Goal: Task Accomplishment & Management: Use online tool/utility

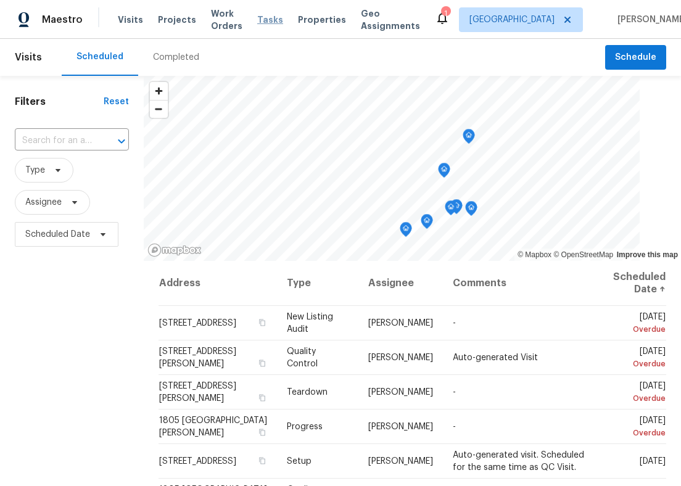
click at [283, 22] on span "Tasks" at bounding box center [270, 19] width 26 height 9
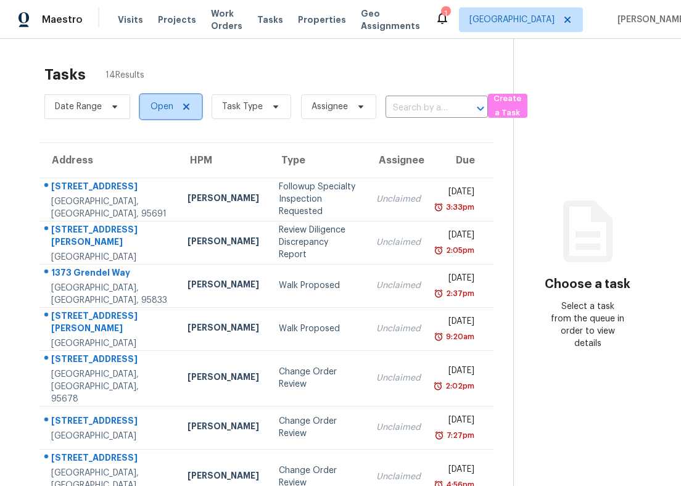
click at [162, 111] on span "Open" at bounding box center [161, 107] width 23 height 12
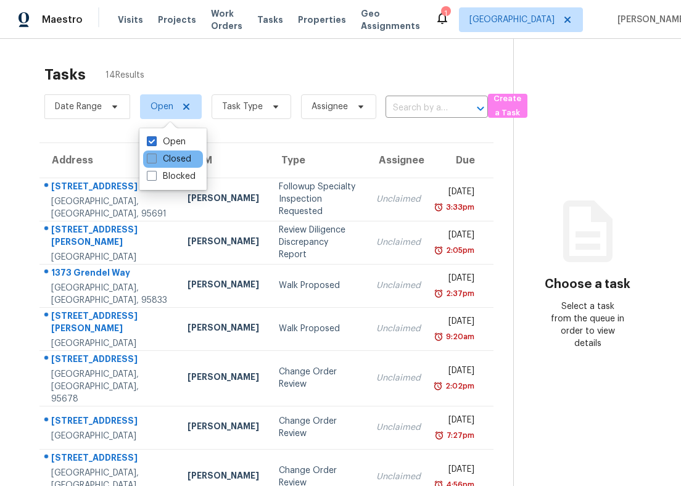
click at [155, 160] on span at bounding box center [152, 159] width 10 height 10
click at [155, 160] on input "Closed" at bounding box center [151, 157] width 8 height 8
checkbox input "true"
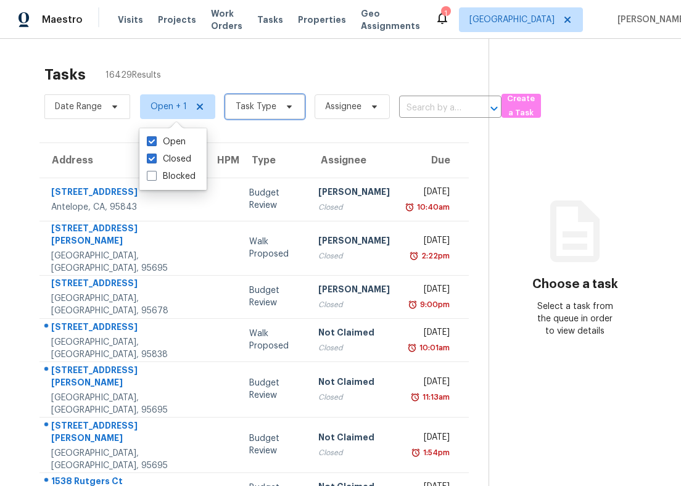
click at [264, 101] on span "Task Type" at bounding box center [256, 107] width 41 height 12
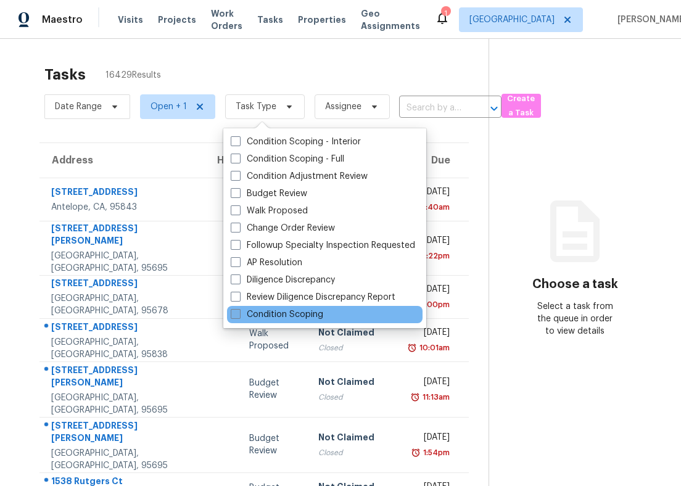
click at [247, 311] on label "Condition Scoping" at bounding box center [277, 314] width 93 height 12
click at [239, 311] on input "Condition Scoping" at bounding box center [235, 312] width 8 height 8
checkbox input "true"
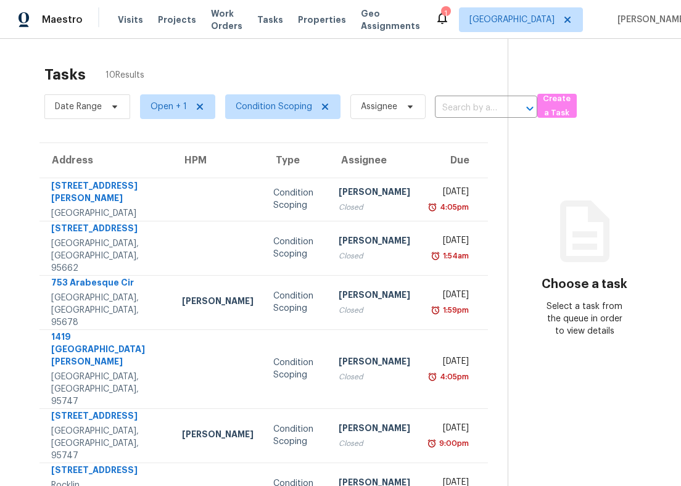
click at [332, 67] on div "Tasks 10 Results" at bounding box center [275, 75] width 463 height 32
click at [460, 113] on input "text" at bounding box center [469, 108] width 68 height 19
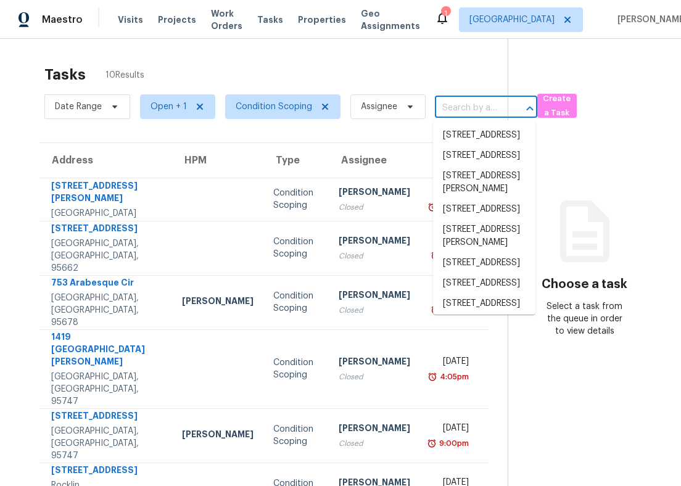
paste input "[STREET_ADDRESS][PERSON_NAME]"
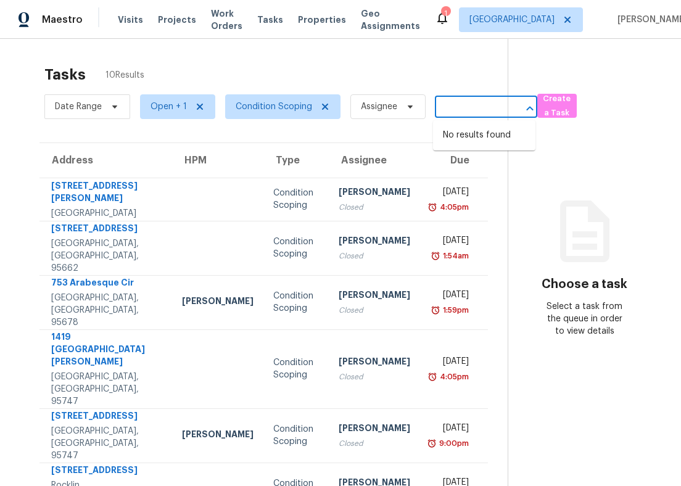
type input "[STREET_ADDRESS][PERSON_NAME]"
click at [328, 136] on section "Tasks 10 Results Date Range Open + 1 Condition Scoping Assignee ​ Create a Task…" at bounding box center [264, 396] width 488 height 675
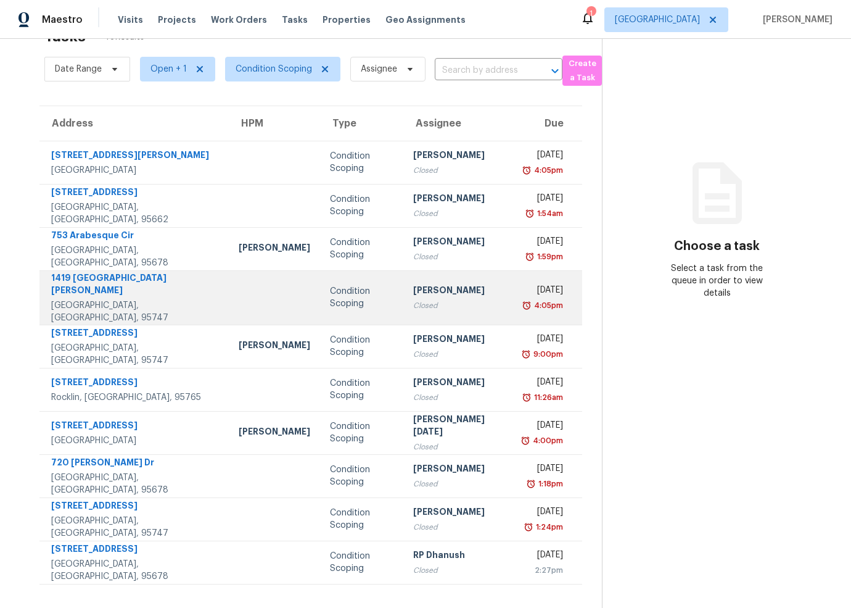
scroll to position [0, 0]
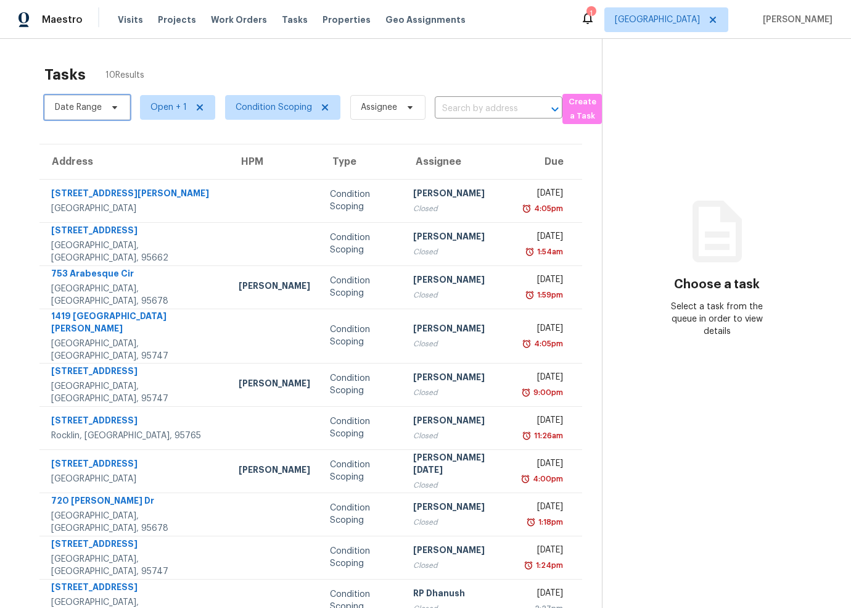
click at [115, 107] on icon at bounding box center [114, 107] width 5 height 3
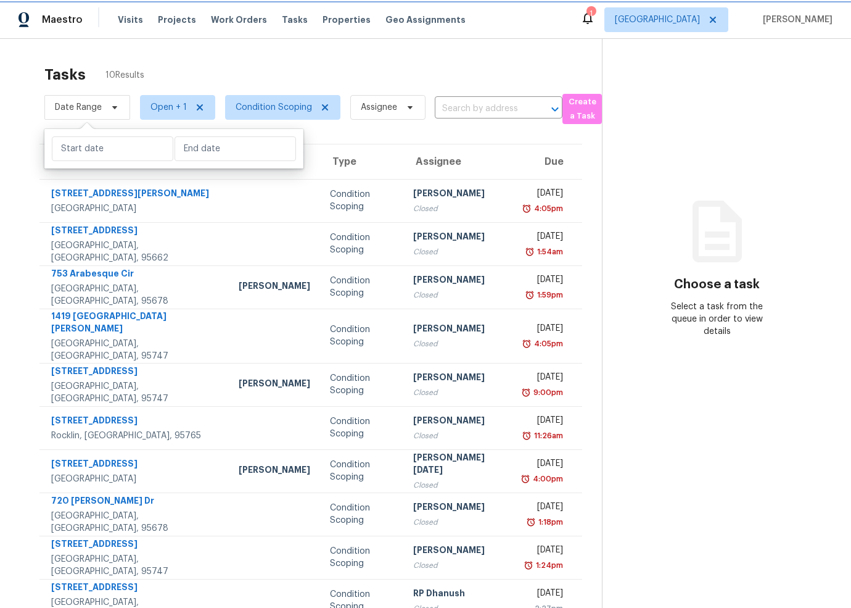
click at [115, 107] on icon at bounding box center [114, 107] width 5 height 3
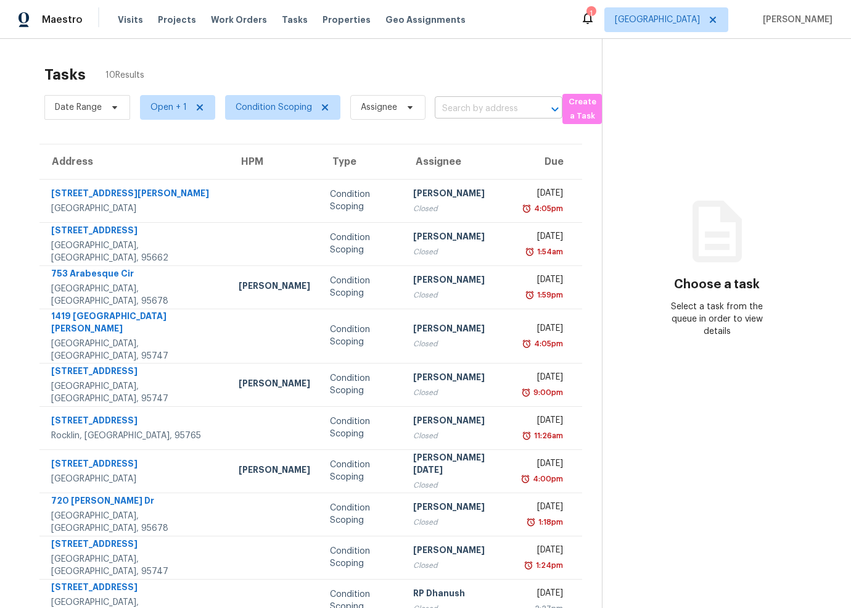
click at [473, 117] on input "text" at bounding box center [481, 108] width 93 height 19
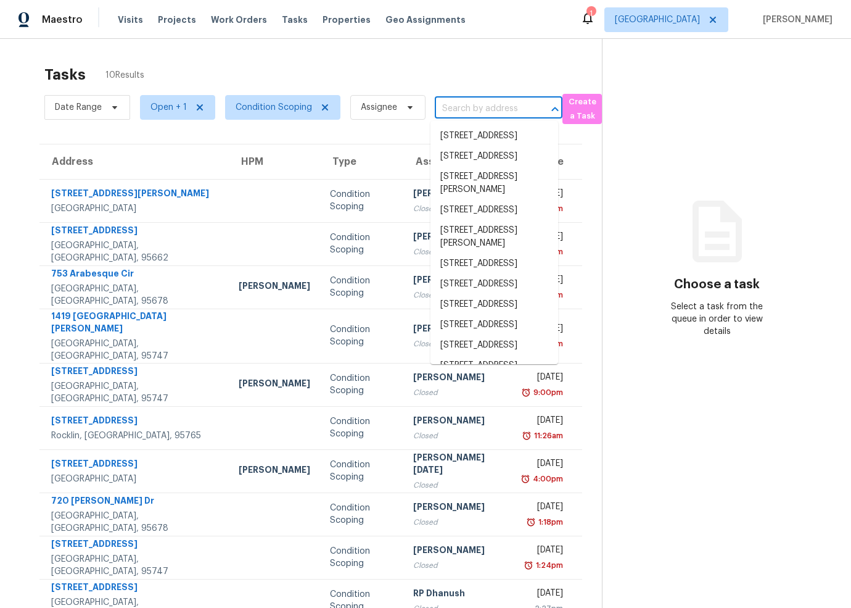
click at [369, 133] on section "Tasks 10 Results Date Range Open + 1 Condition Scoping Assignee ​ Create a Task…" at bounding box center [311, 353] width 582 height 588
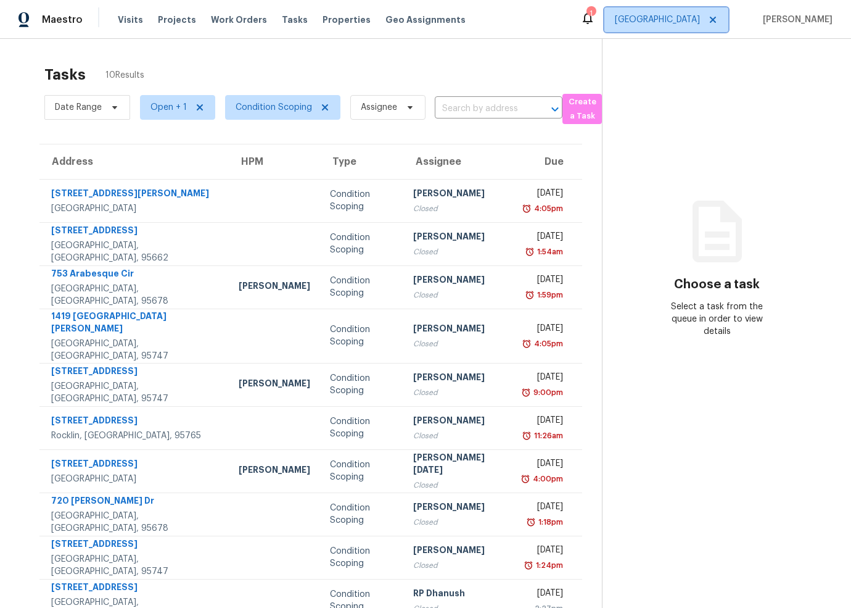
click at [680, 22] on span "Sacramento" at bounding box center [657, 20] width 85 height 12
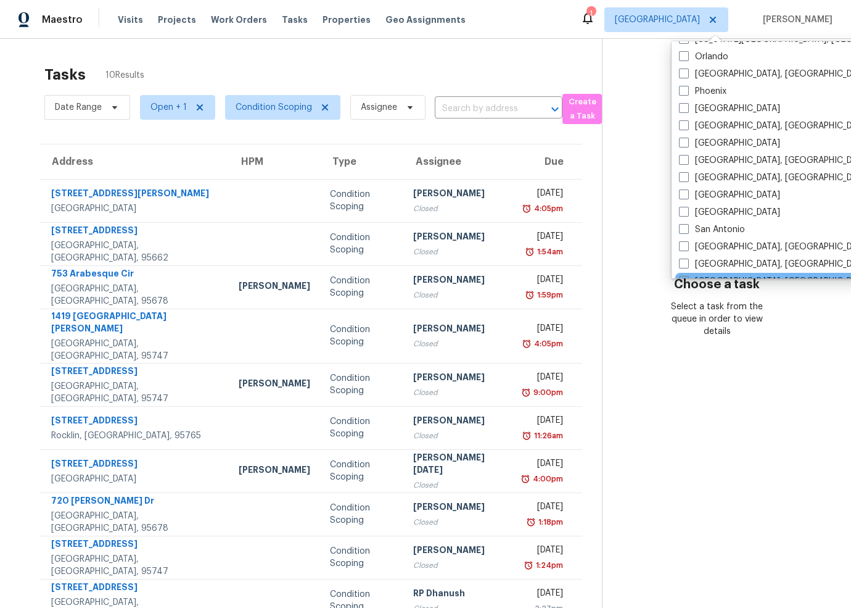
scroll to position [704, 0]
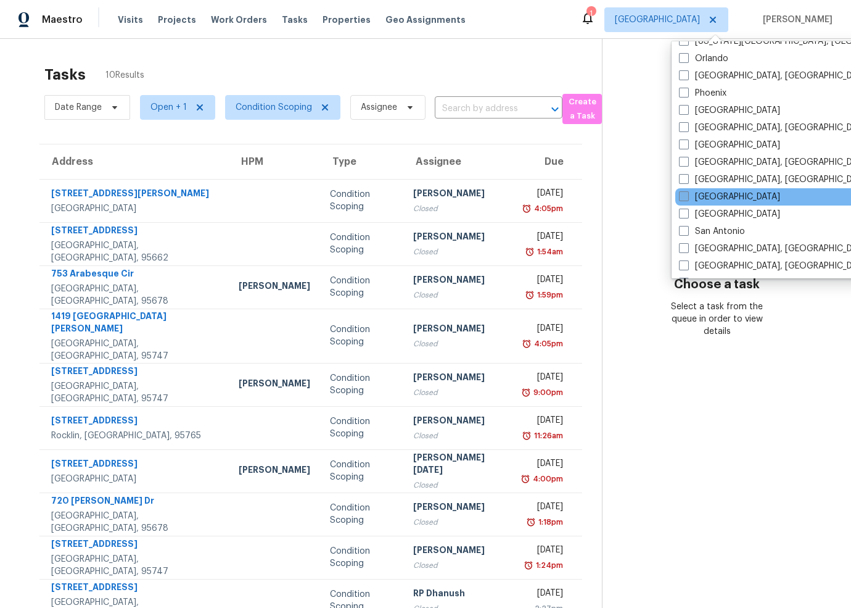
click at [680, 196] on span at bounding box center [684, 196] width 10 height 10
click at [680, 196] on input "Riverside" at bounding box center [683, 195] width 8 height 8
checkbox input "true"
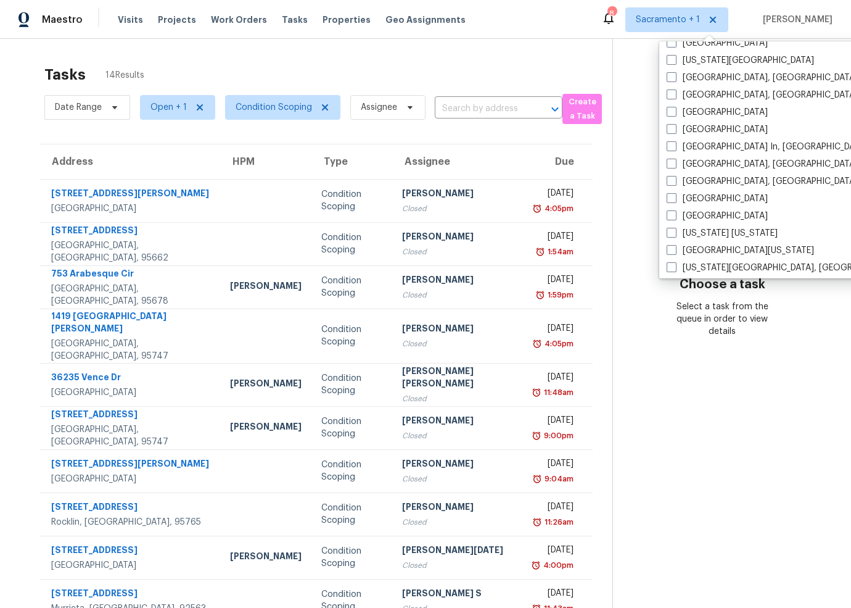
scroll to position [448, 0]
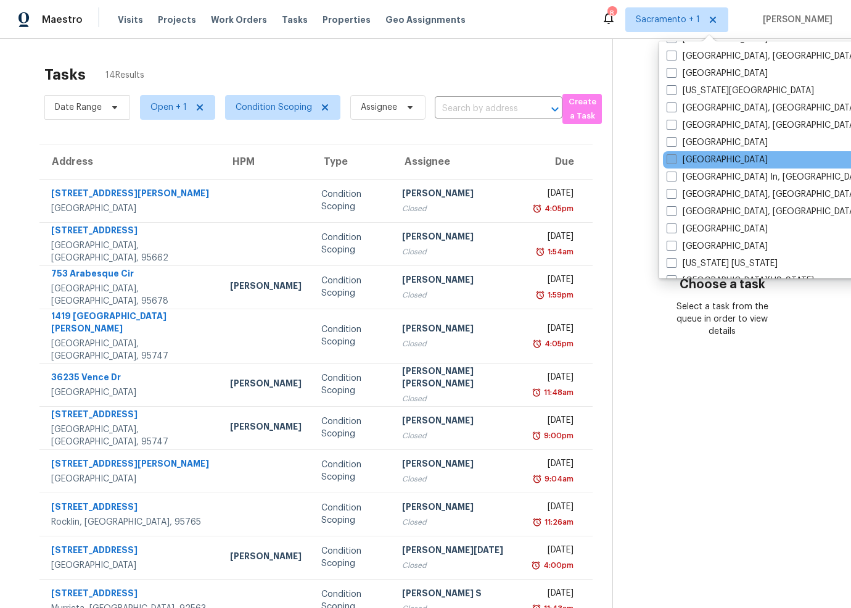
click at [671, 161] on span at bounding box center [672, 159] width 10 height 10
click at [671, 161] on input "Los Angeles" at bounding box center [671, 158] width 8 height 8
checkbox input "true"
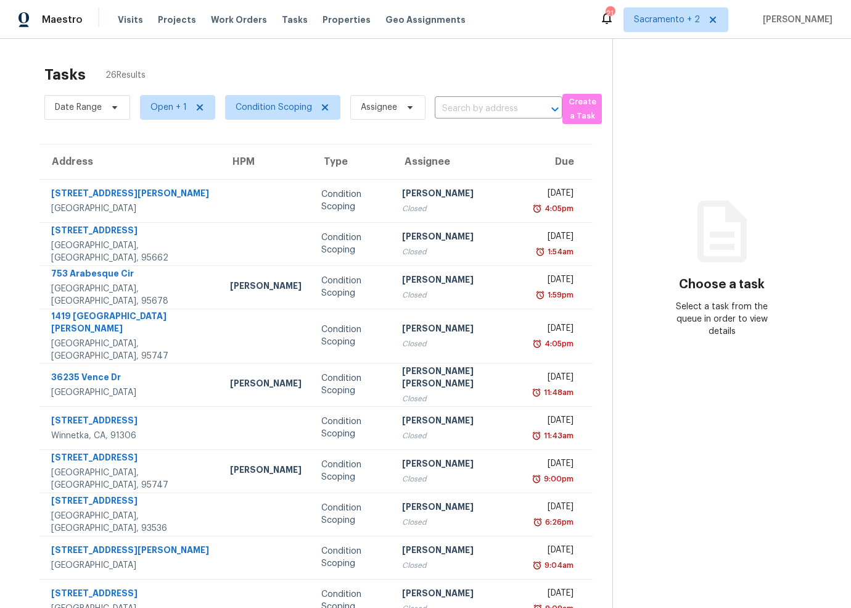
click at [547, 68] on div "Tasks 26 Results" at bounding box center [328, 75] width 568 height 32
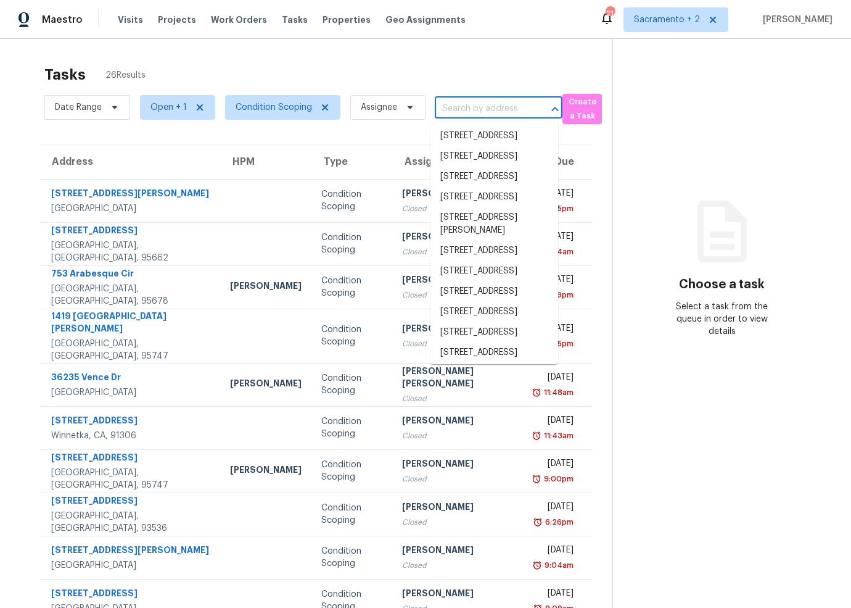
click at [519, 104] on input "text" at bounding box center [481, 108] width 93 height 19
paste input "[STREET_ADDRESS][PERSON_NAME]"
type input "[STREET_ADDRESS][PERSON_NAME]"
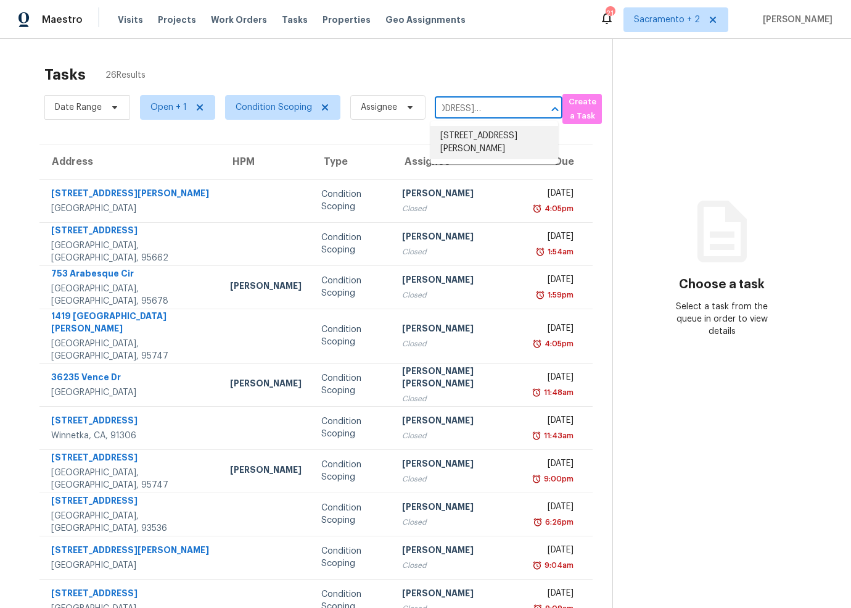
click at [503, 145] on li "[STREET_ADDRESS][PERSON_NAME]" at bounding box center [495, 142] width 128 height 33
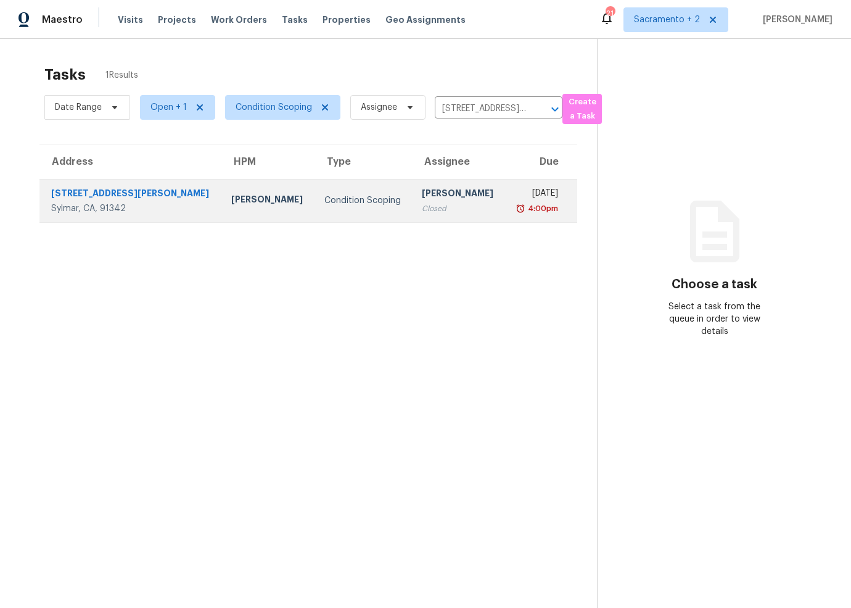
click at [85, 194] on div "13266 Dyer St" at bounding box center [131, 194] width 160 height 15
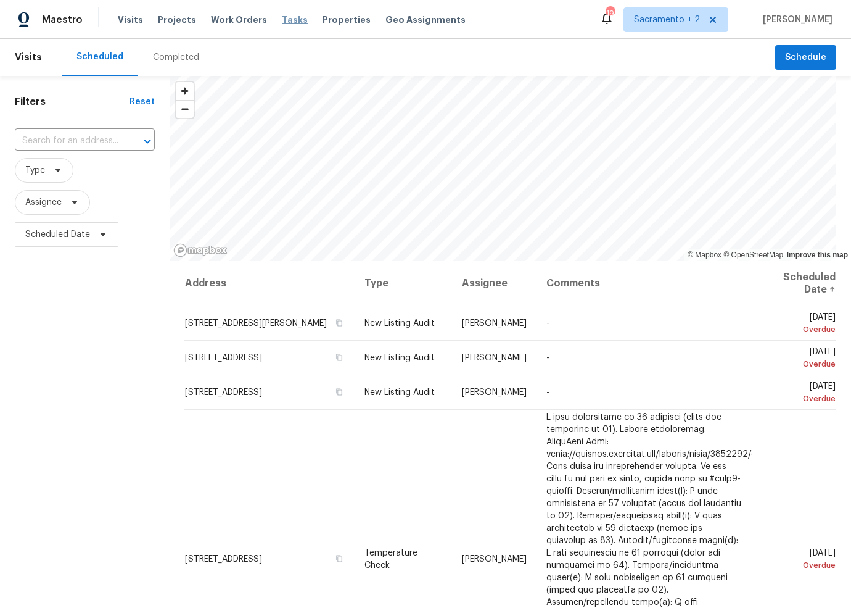
click at [284, 17] on span "Tasks" at bounding box center [295, 19] width 26 height 9
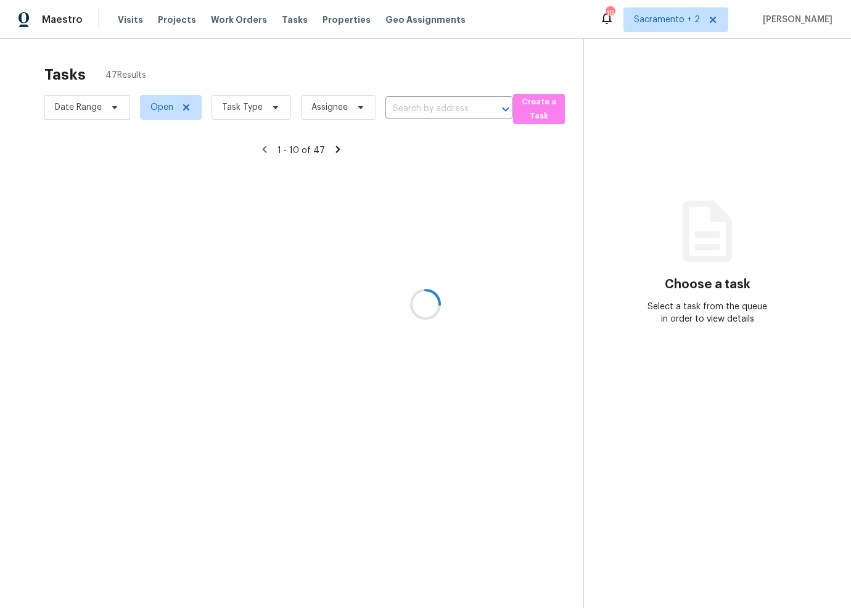
click at [237, 109] on div at bounding box center [425, 304] width 851 height 608
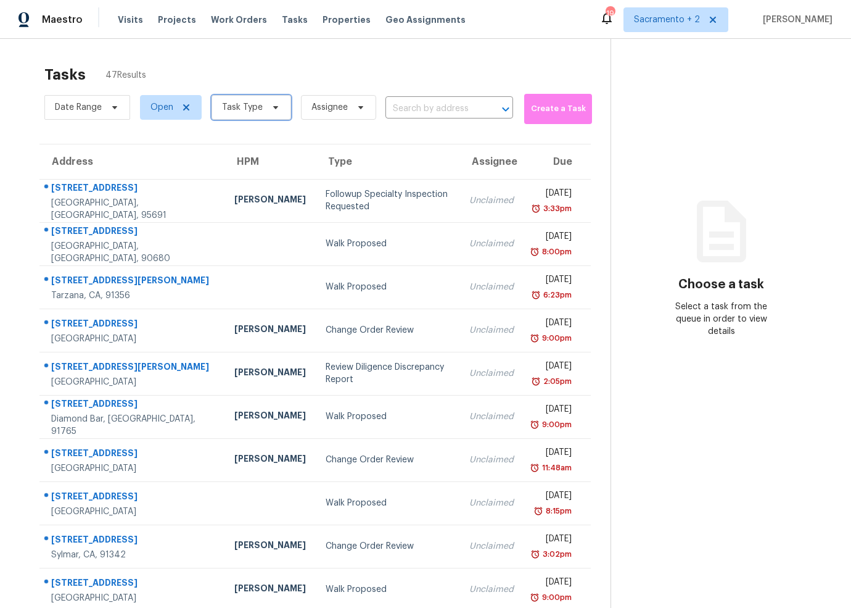
click at [247, 105] on span "Task Type" at bounding box center [242, 107] width 41 height 12
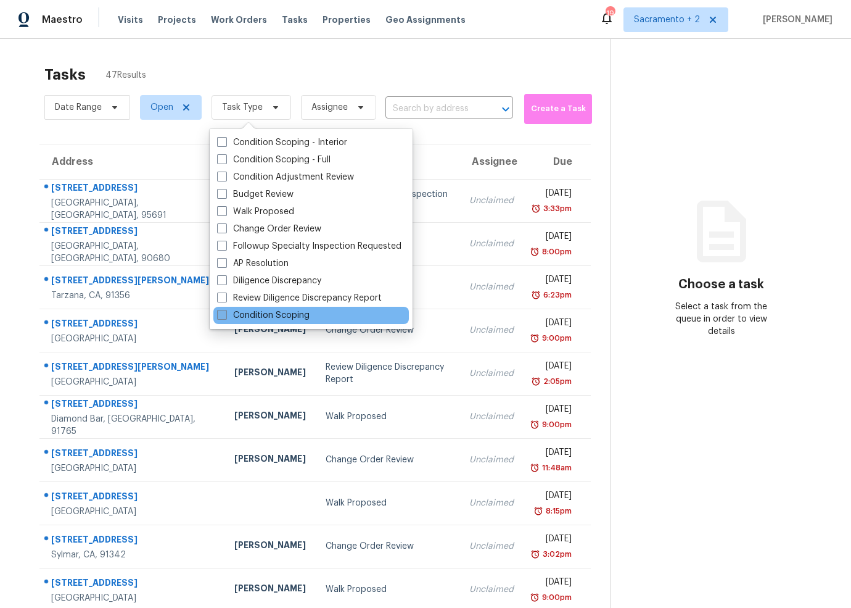
click at [221, 314] on span at bounding box center [222, 315] width 10 height 10
click at [221, 314] on input "Condition Scoping" at bounding box center [221, 313] width 8 height 8
checkbox input "true"
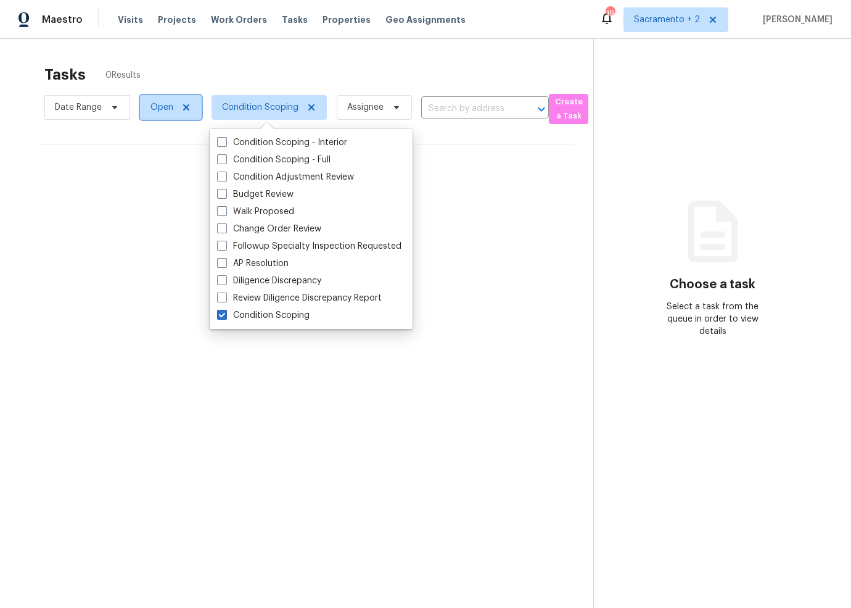
click at [167, 105] on span "Open" at bounding box center [161, 107] width 23 height 12
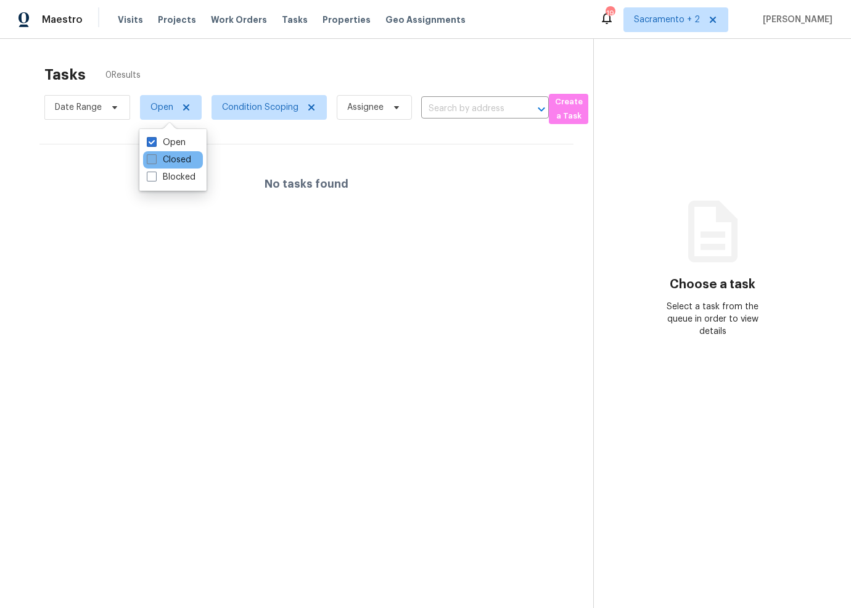
click at [149, 162] on span at bounding box center [152, 159] width 10 height 10
click at [149, 162] on input "Closed" at bounding box center [151, 158] width 8 height 8
checkbox input "true"
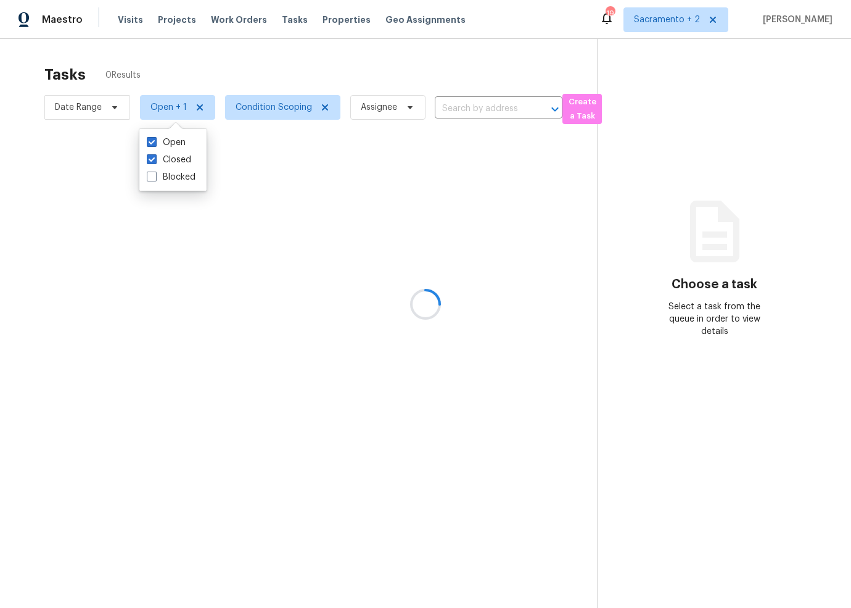
click at [437, 84] on div at bounding box center [425, 304] width 851 height 608
click at [439, 95] on div at bounding box center [425, 304] width 851 height 608
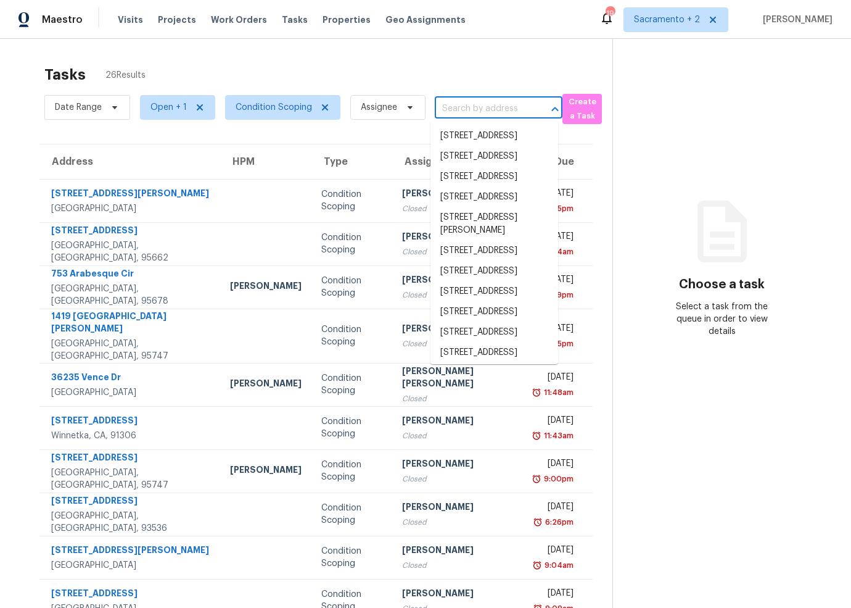
click at [463, 107] on input "text" at bounding box center [481, 108] width 93 height 19
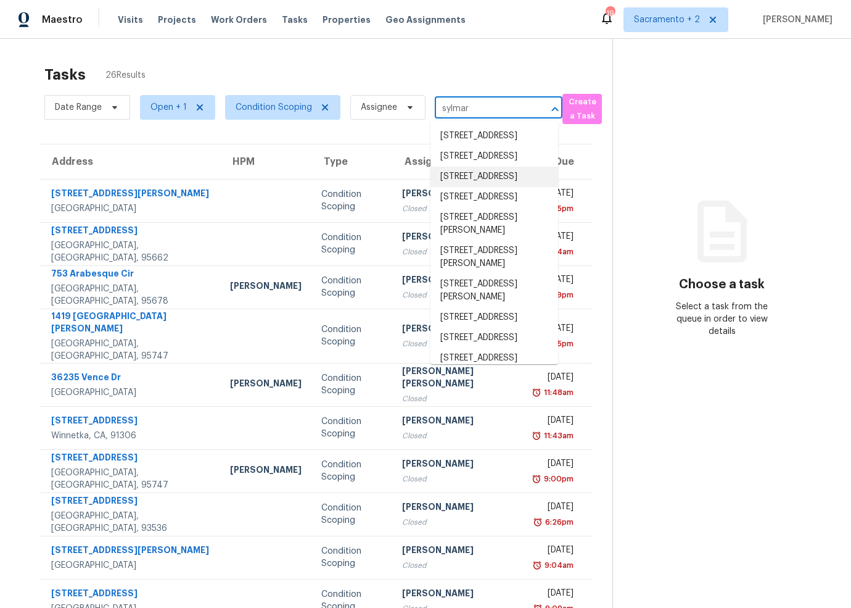
type input "sylmar"
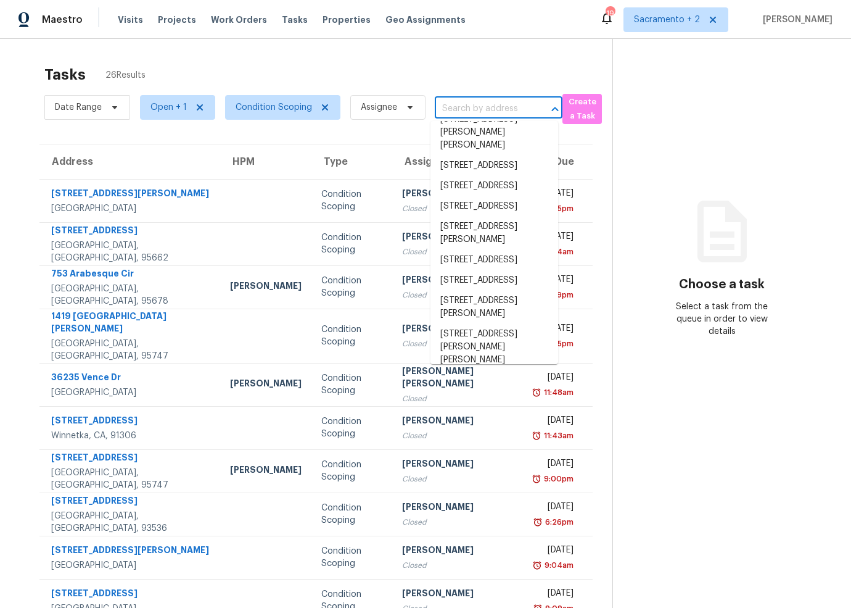
scroll to position [1596, 0]
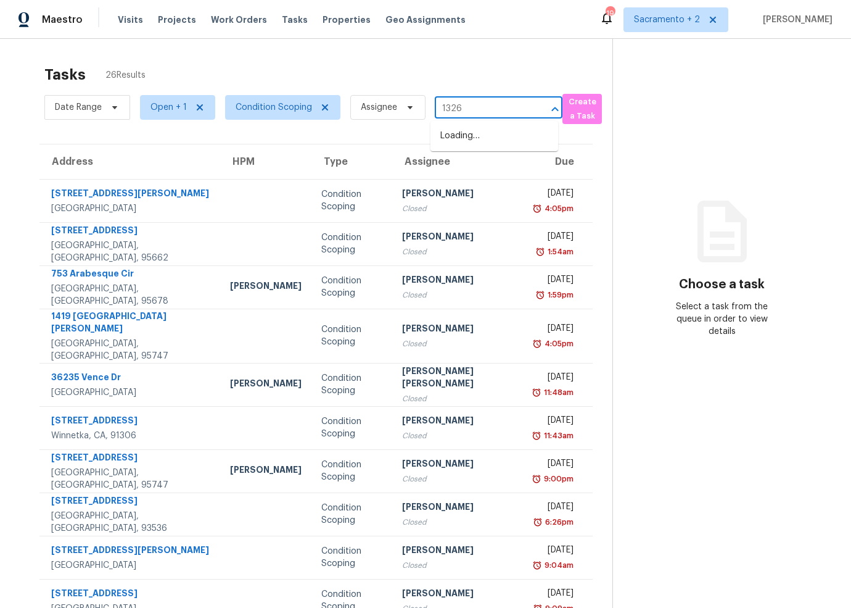
type input "13266"
click at [466, 172] on li "[STREET_ADDRESS][PERSON_NAME]" at bounding box center [495, 162] width 128 height 33
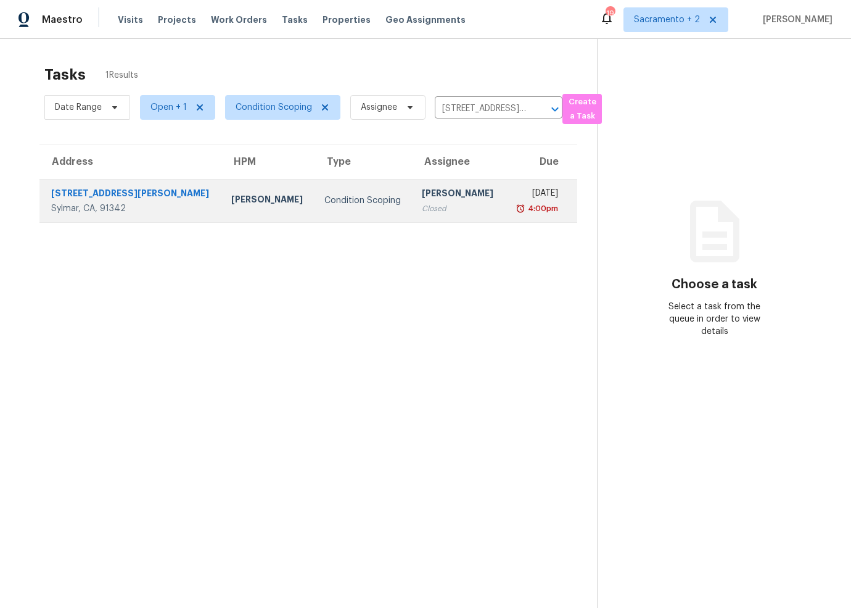
click at [93, 198] on div "13266 Dyer St" at bounding box center [131, 194] width 160 height 15
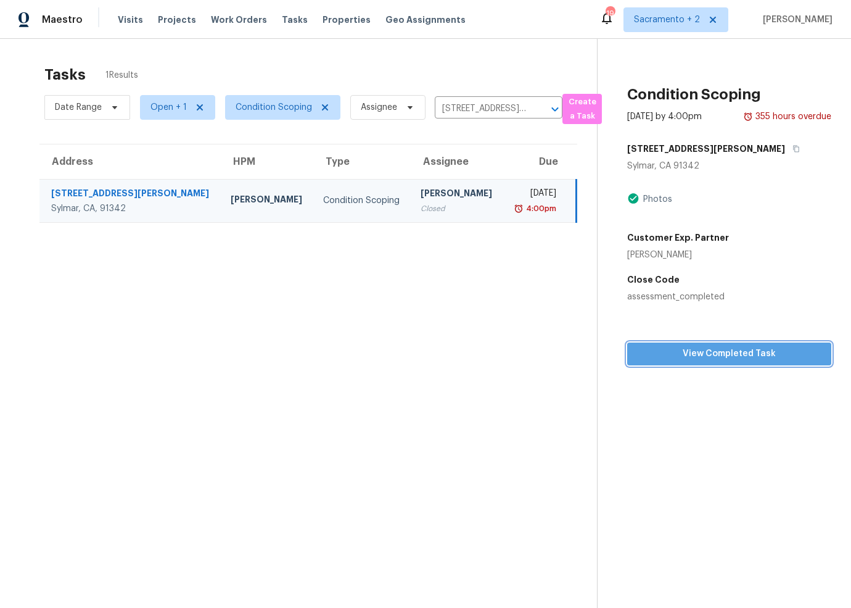
click at [677, 349] on span "View Completed Task" at bounding box center [729, 353] width 184 height 15
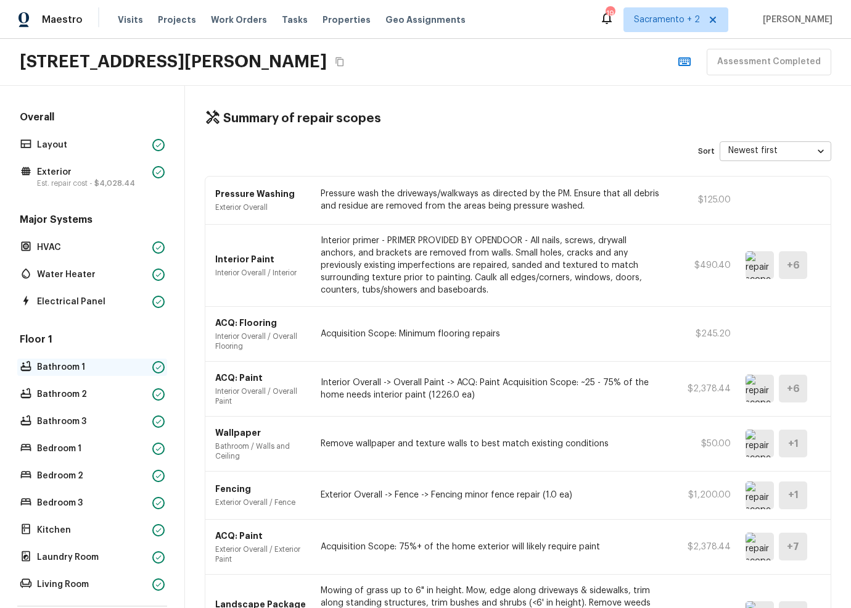
click at [95, 368] on p "Bathroom 1" at bounding box center [92, 367] width 110 height 12
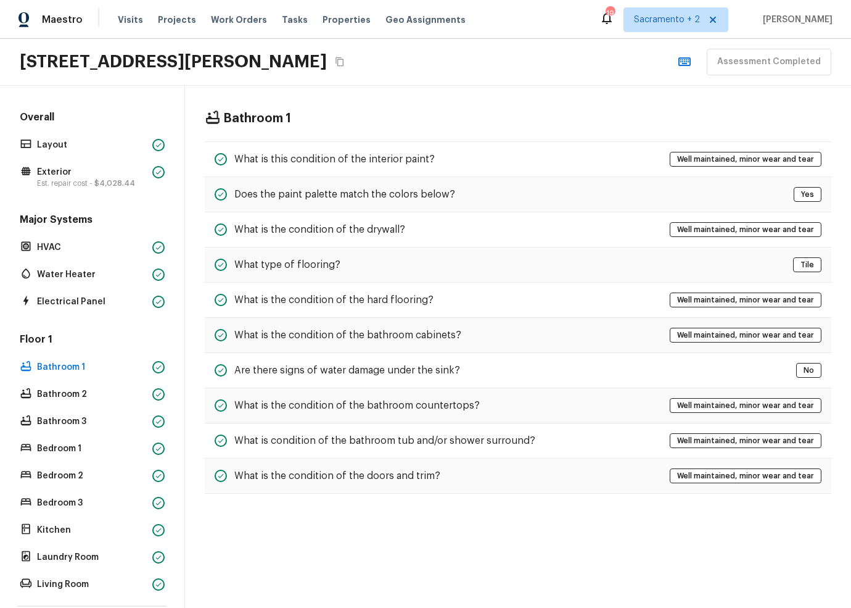
click at [516, 49] on div "13266 Dyer St, Sylmar, CA 91342 Assessment Completed" at bounding box center [425, 62] width 851 height 47
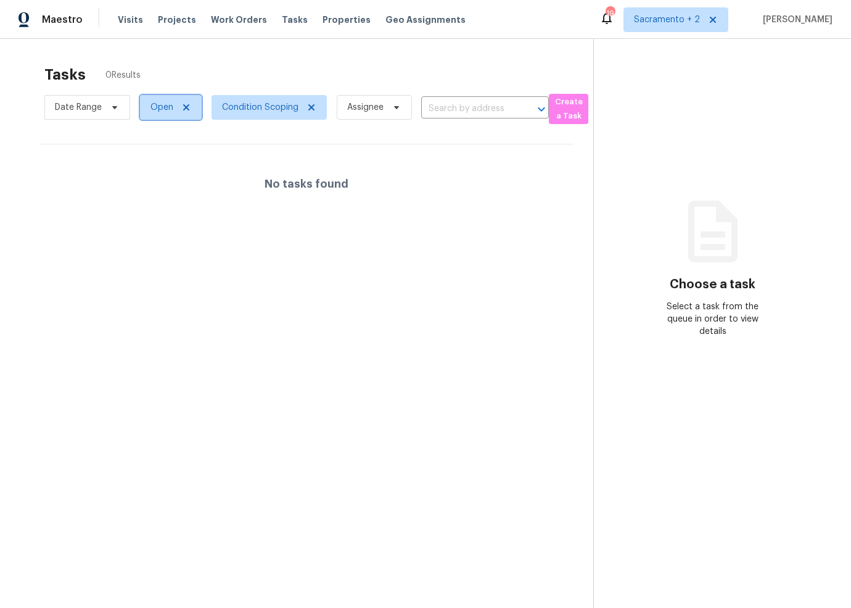
click at [157, 111] on span "Open" at bounding box center [161, 107] width 23 height 12
click at [149, 157] on span at bounding box center [152, 159] width 10 height 10
click at [149, 157] on input "Closed" at bounding box center [151, 158] width 8 height 8
checkbox input "true"
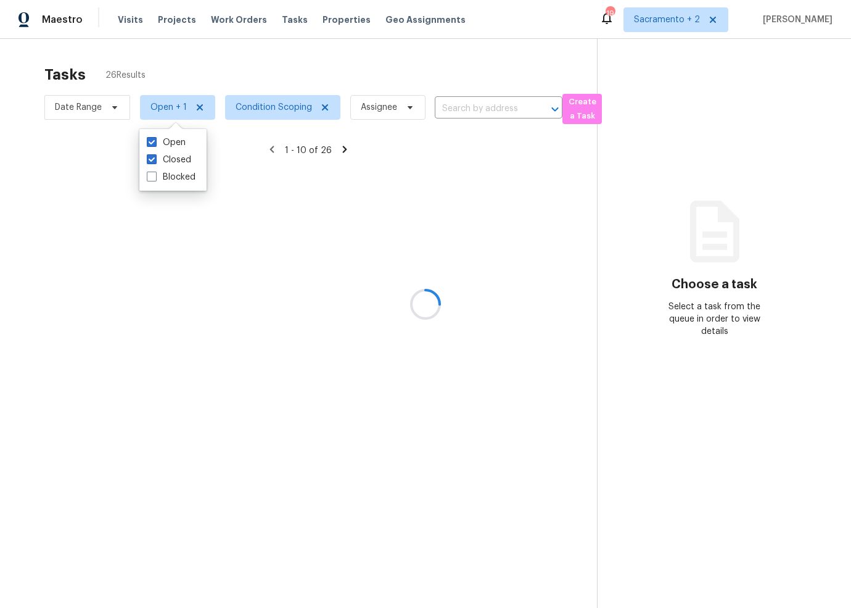
click at [468, 99] on div at bounding box center [425, 304] width 851 height 608
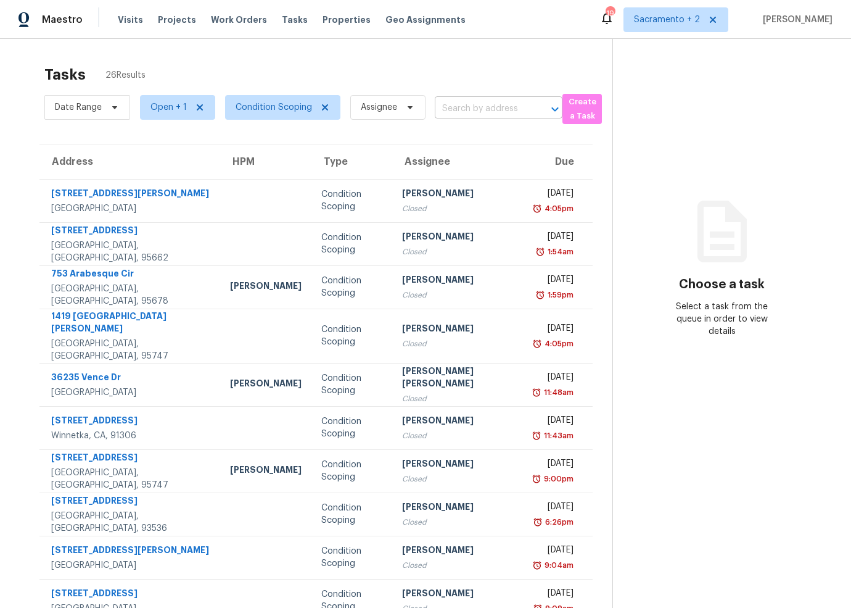
click at [479, 99] on input "text" at bounding box center [481, 108] width 93 height 19
type input "s"
type input "13266"
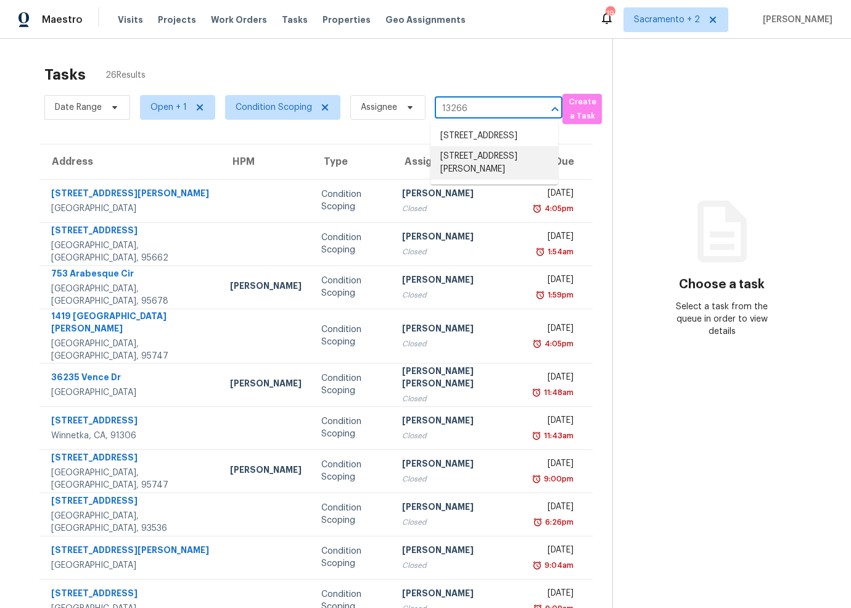
click at [464, 173] on li "[STREET_ADDRESS][PERSON_NAME]" at bounding box center [495, 162] width 128 height 33
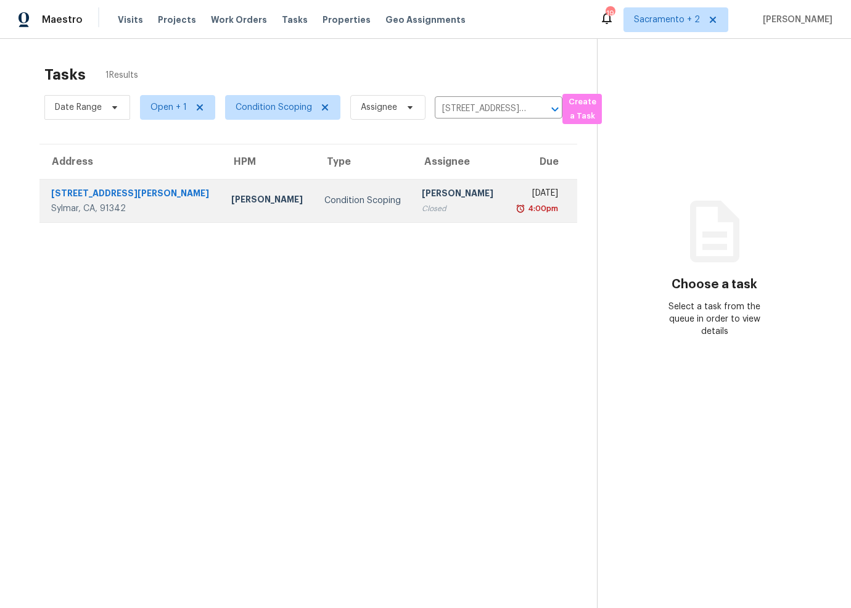
click at [221, 191] on td "Frank Santellanes" at bounding box center [267, 200] width 93 height 43
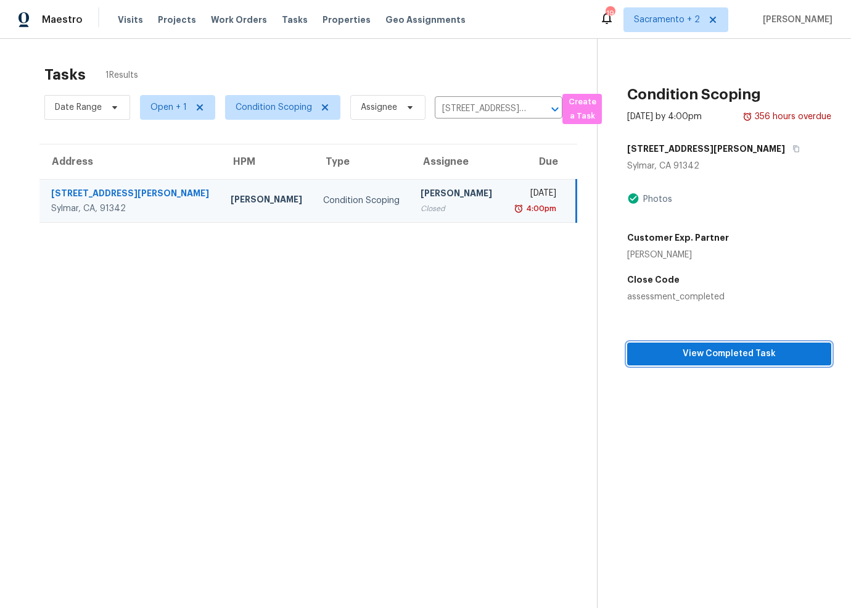
click at [694, 348] on span "View Completed Task" at bounding box center [729, 353] width 184 height 15
